Goal: Register for event/course

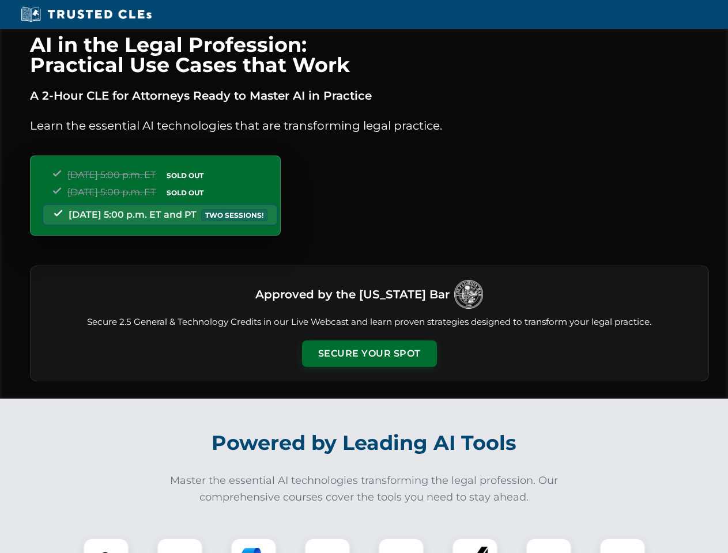
click at [369, 354] on button "Secure Your Spot" at bounding box center [369, 354] width 135 height 27
click at [106, 546] on img at bounding box center [105, 561] width 33 height 33
click at [180, 546] on div at bounding box center [180, 561] width 46 height 46
